Goal: Check status: Check status

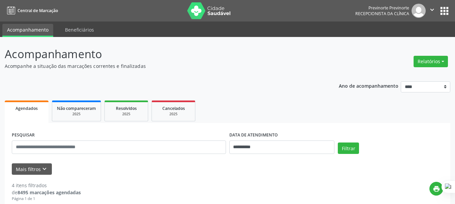
scroll to position [26, 0]
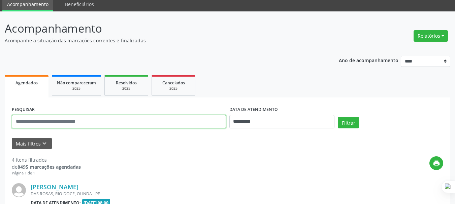
click at [108, 120] on input "text" at bounding box center [119, 121] width 214 height 13
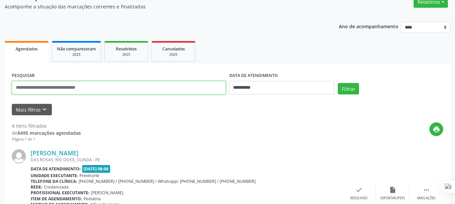
scroll to position [59, 0]
drag, startPoint x: 60, startPoint y: 89, endPoint x: 0, endPoint y: 103, distance: 61.3
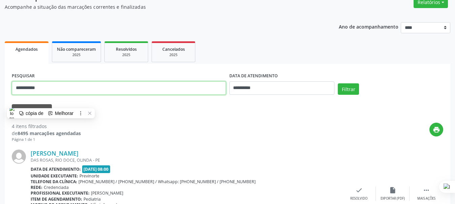
type input "**********"
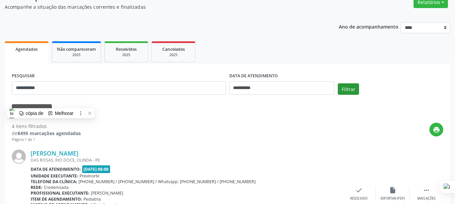
click at [338, 90] on div "Filtrar" at bounding box center [390, 91] width 109 height 16
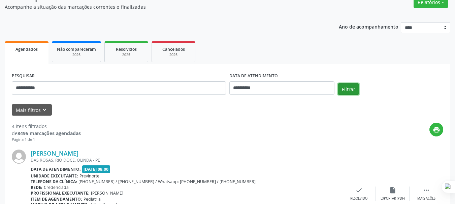
click at [339, 89] on button "Filtrar" at bounding box center [348, 88] width 21 height 11
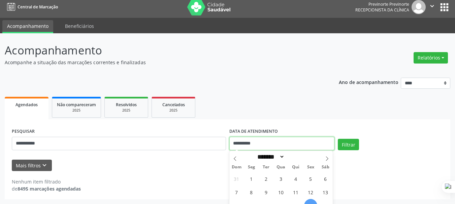
scroll to position [45, 0]
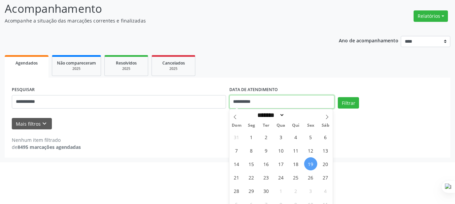
click at [271, 143] on body "**********" at bounding box center [227, 57] width 455 height 204
click at [295, 165] on span "18" at bounding box center [295, 164] width 13 height 13
type input "**********"
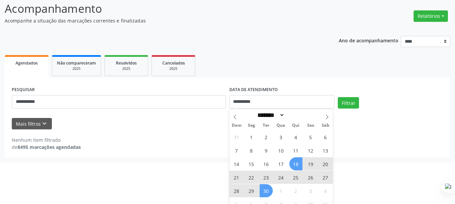
click at [263, 193] on span "30" at bounding box center [266, 190] width 13 height 13
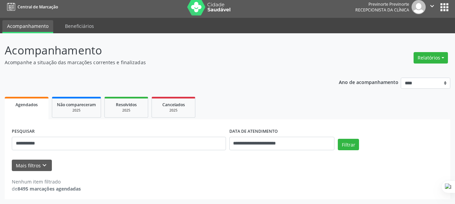
scroll to position [4, 0]
click at [345, 145] on button "Filtrar" at bounding box center [348, 144] width 21 height 11
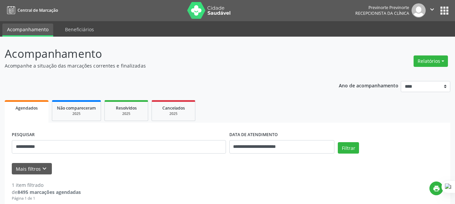
scroll to position [0, 0]
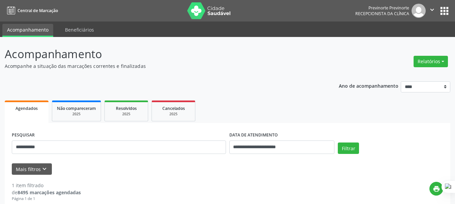
click at [433, 8] on icon "" at bounding box center [431, 9] width 7 height 7
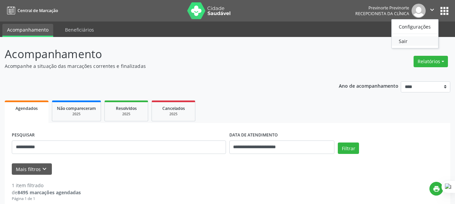
click at [406, 42] on link "Sair" at bounding box center [415, 40] width 46 height 9
